Goal: Task Accomplishment & Management: Manage account settings

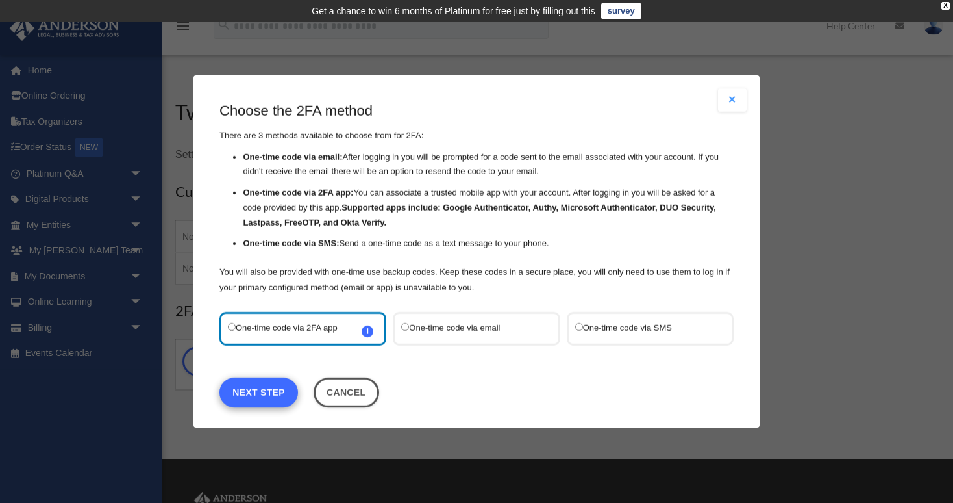
click at [273, 389] on link "Next Step" at bounding box center [259, 392] width 79 height 30
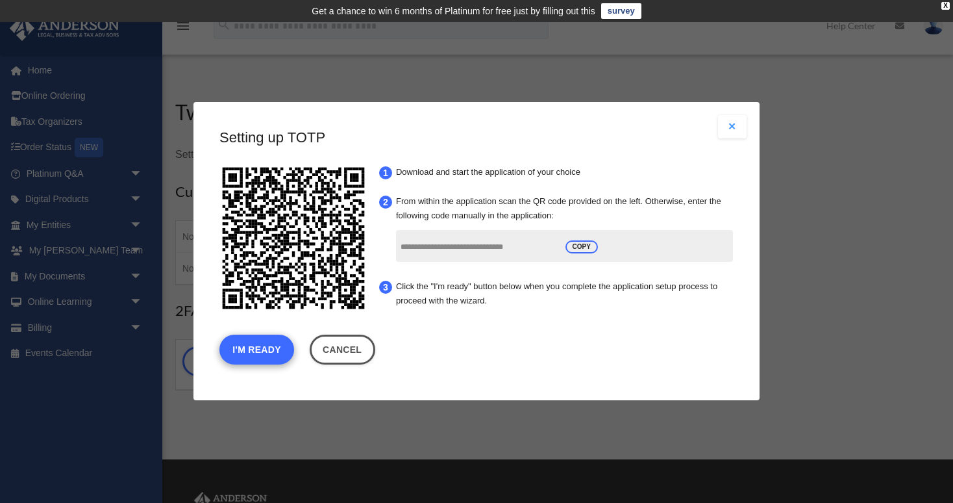
click at [259, 350] on button "I'm Ready" at bounding box center [257, 350] width 75 height 30
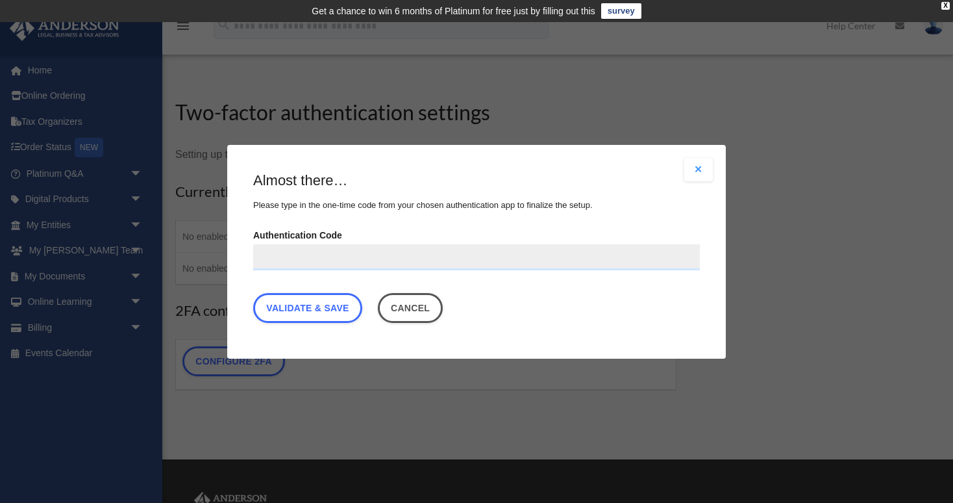
click at [294, 258] on input "Authentication Code" at bounding box center [476, 257] width 447 height 26
paste input "******"
type input "******"
click at [298, 309] on link "Validate & Save" at bounding box center [307, 307] width 109 height 30
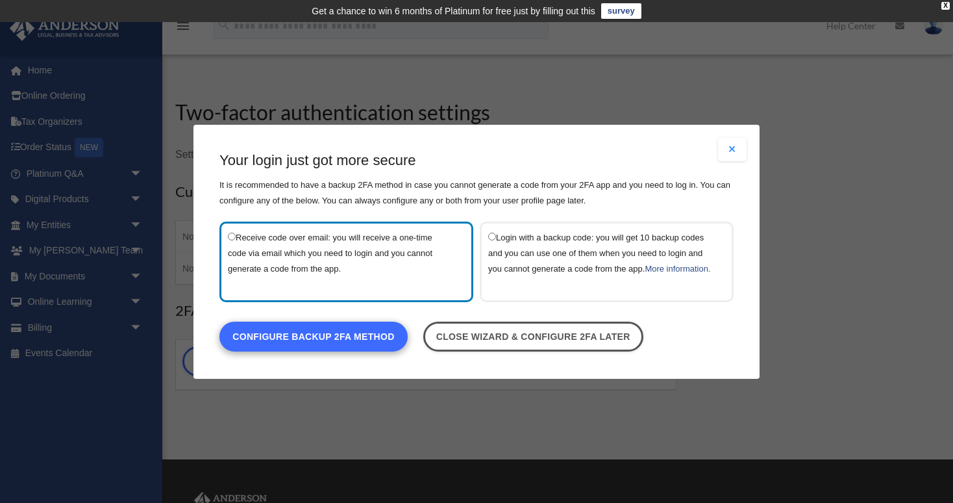
click at [338, 341] on link "Configure backup 2FA method" at bounding box center [314, 336] width 188 height 30
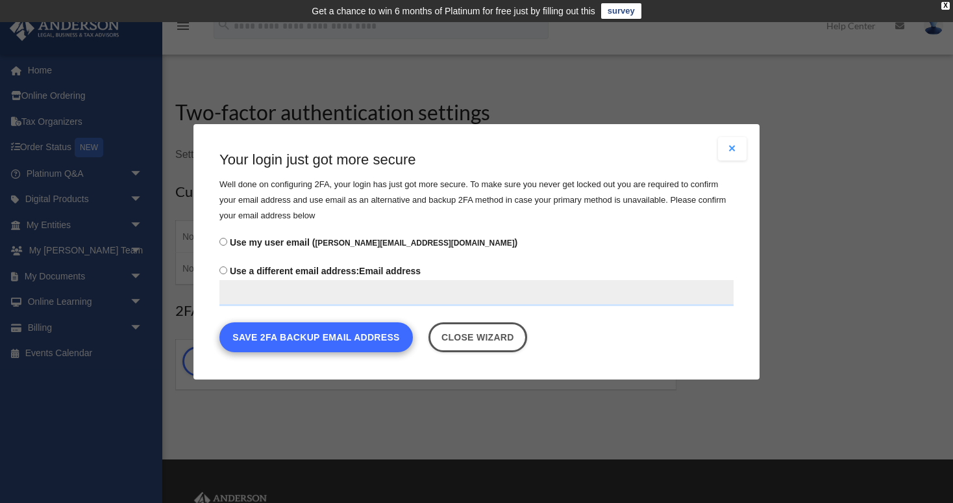
click at [332, 340] on button "Save 2FA backup email address" at bounding box center [317, 337] width 194 height 30
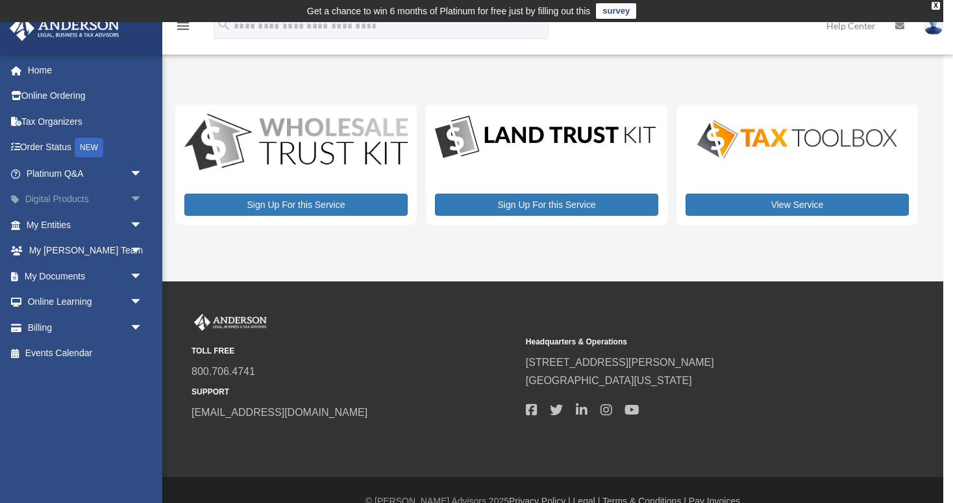
click at [72, 200] on link "Digital Products arrow_drop_down" at bounding box center [85, 199] width 153 height 26
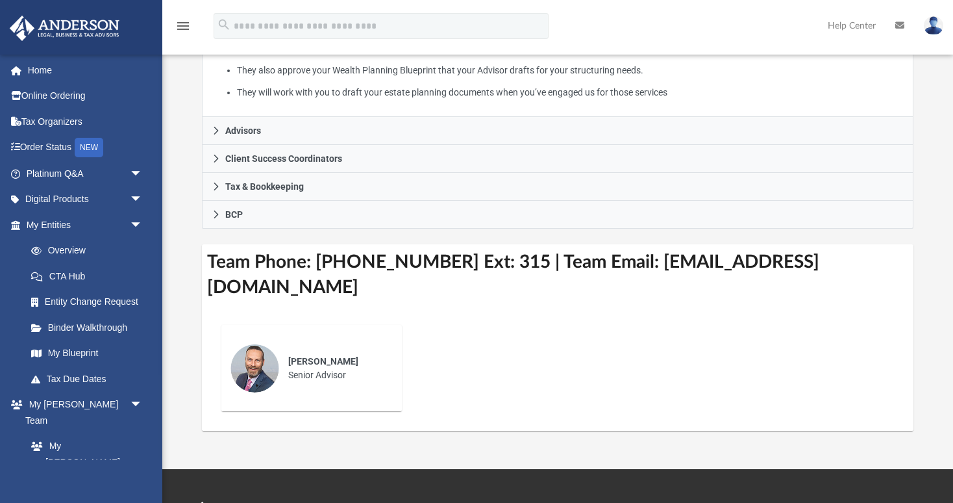
scroll to position [342, 0]
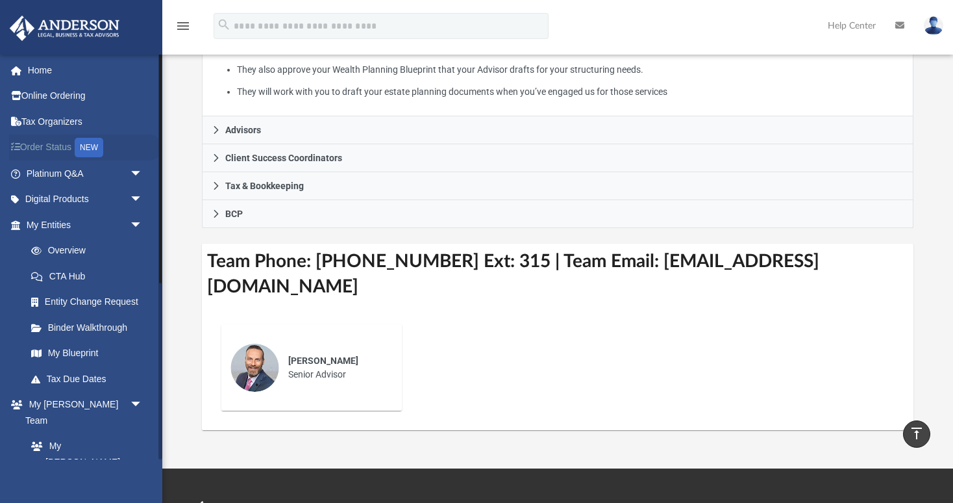
click at [55, 147] on link "Order Status NEW" at bounding box center [85, 147] width 153 height 27
